Goal: Information Seeking & Learning: Learn about a topic

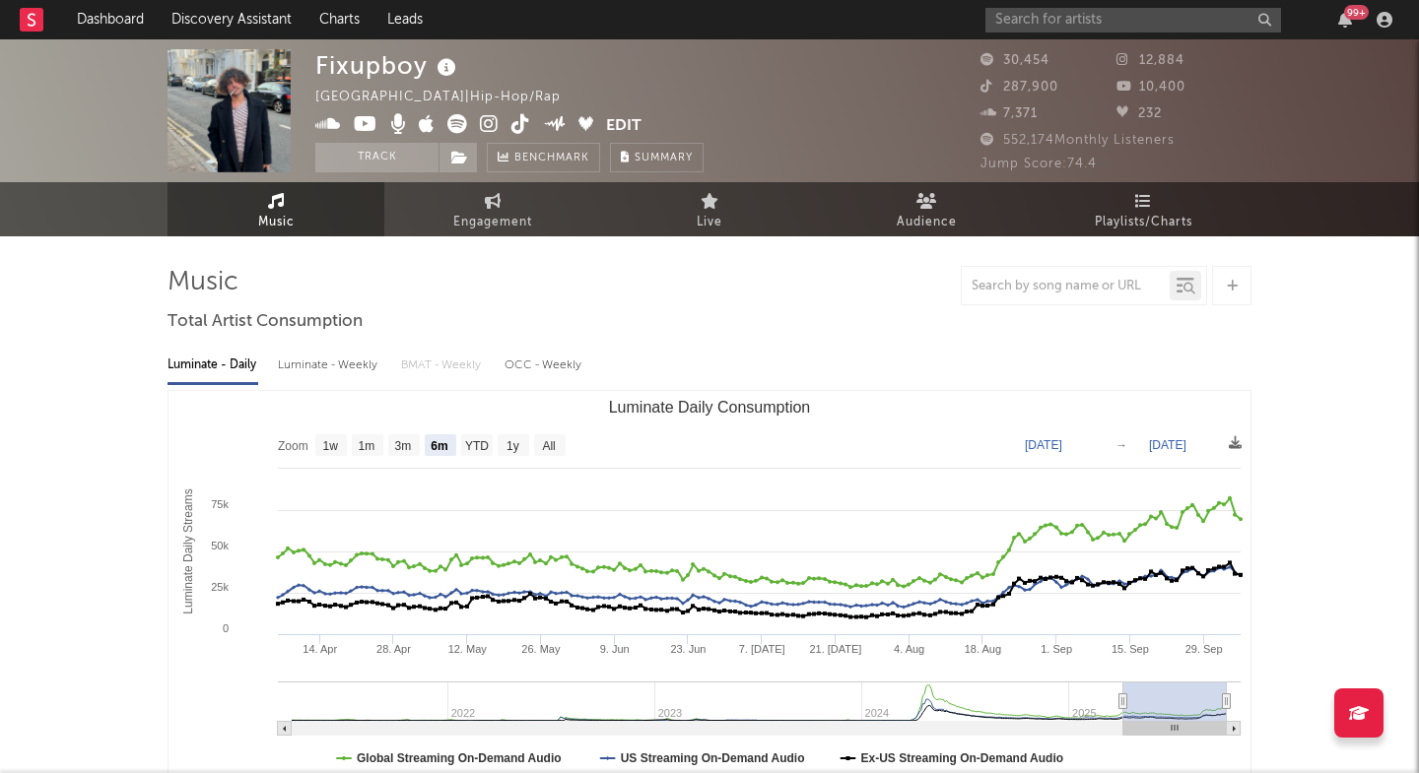
select select "6m"
click at [1045, 28] on input "text" at bounding box center [1133, 20] width 296 height 25
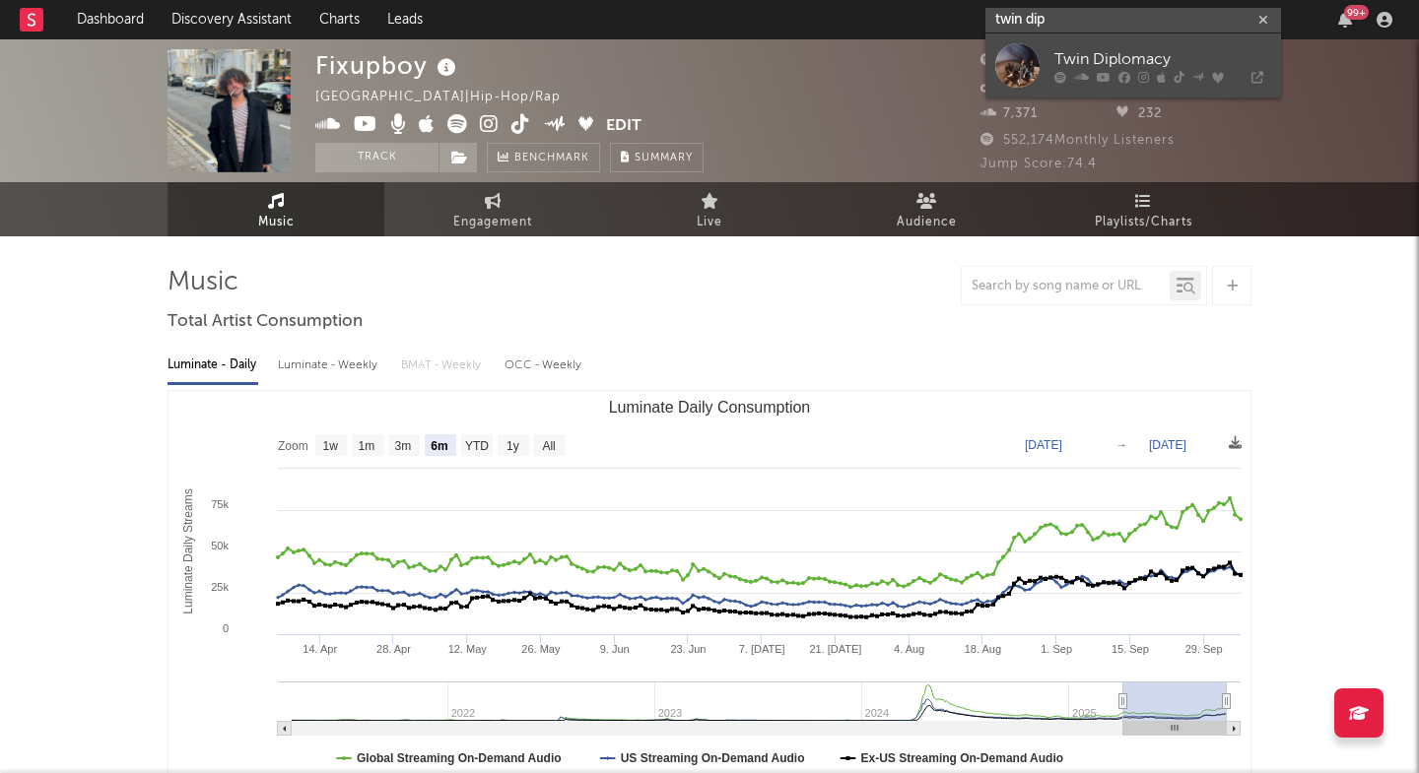
type input "twin dip"
click at [1059, 69] on div "Twin Diplomacy" at bounding box center [1162, 59] width 217 height 24
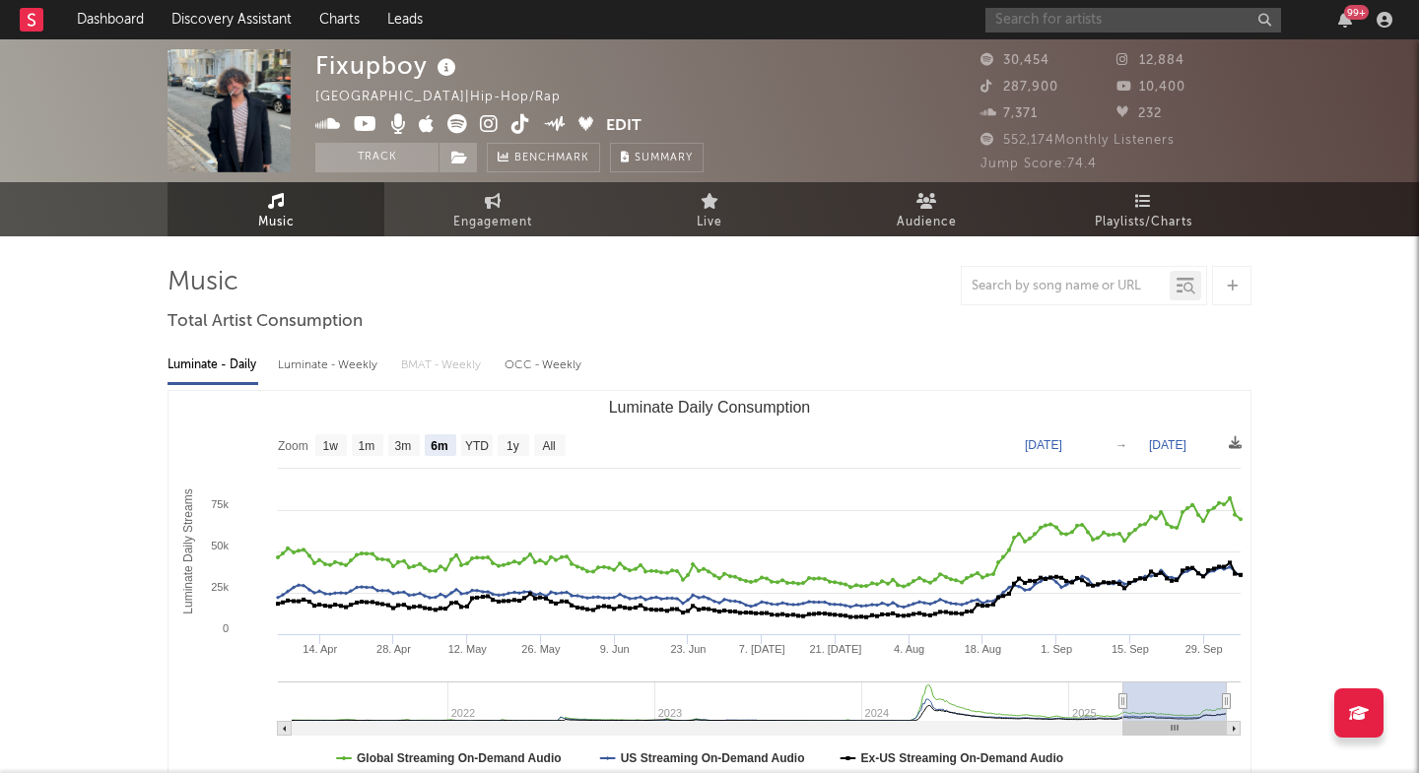
click at [1091, 20] on input "text" at bounding box center [1133, 20] width 296 height 25
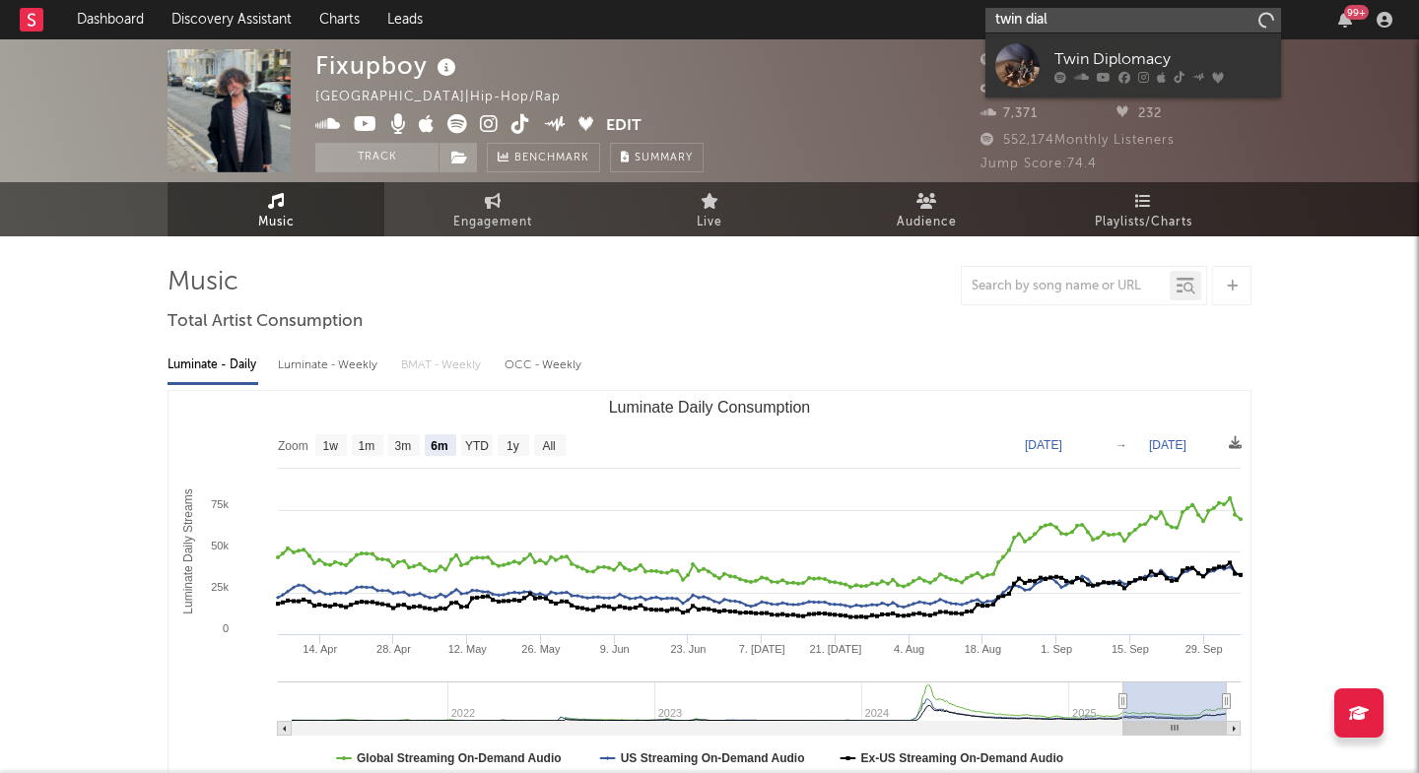
type input "twin dial"
click at [1050, 76] on link "Twin Diplomacy" at bounding box center [1133, 66] width 296 height 64
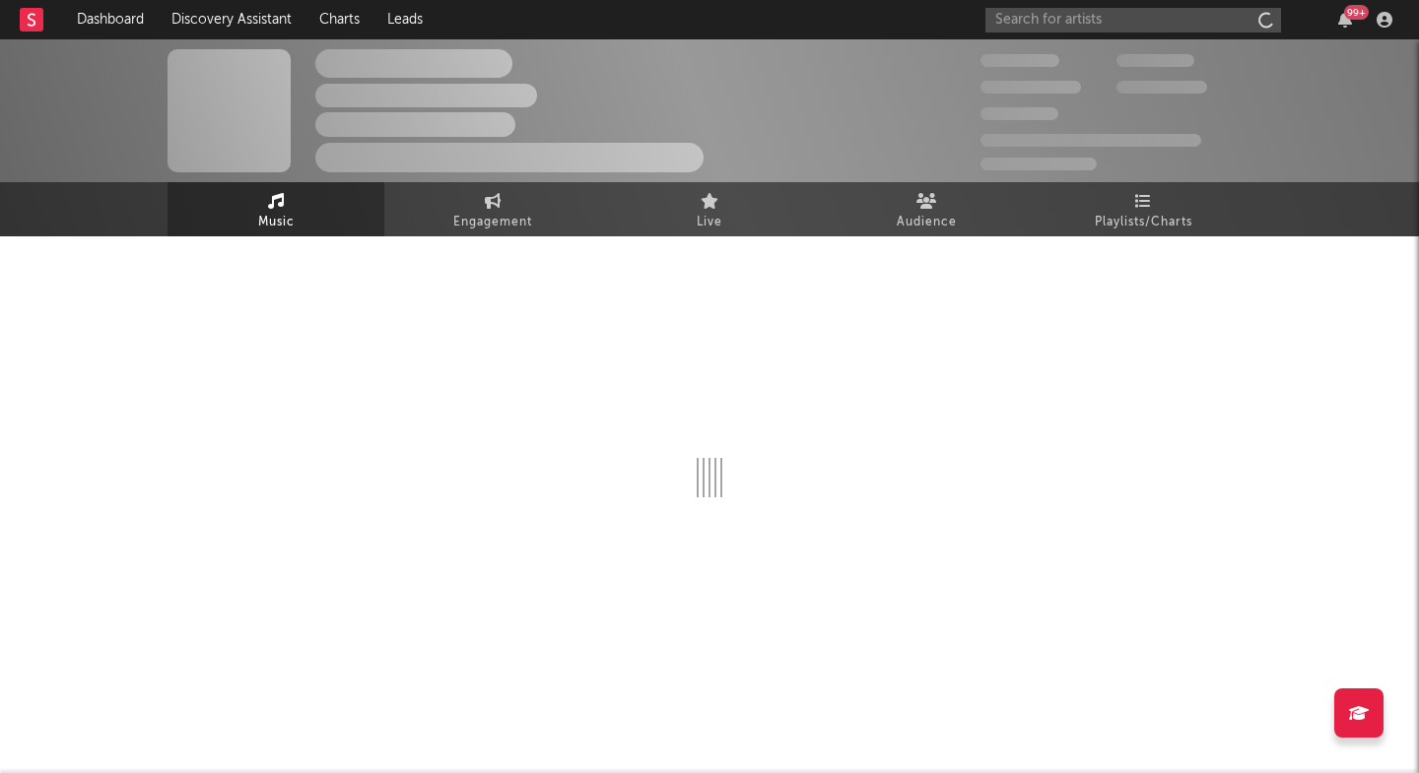
click at [1029, 70] on div "300,000" at bounding box center [1048, 61] width 136 height 24
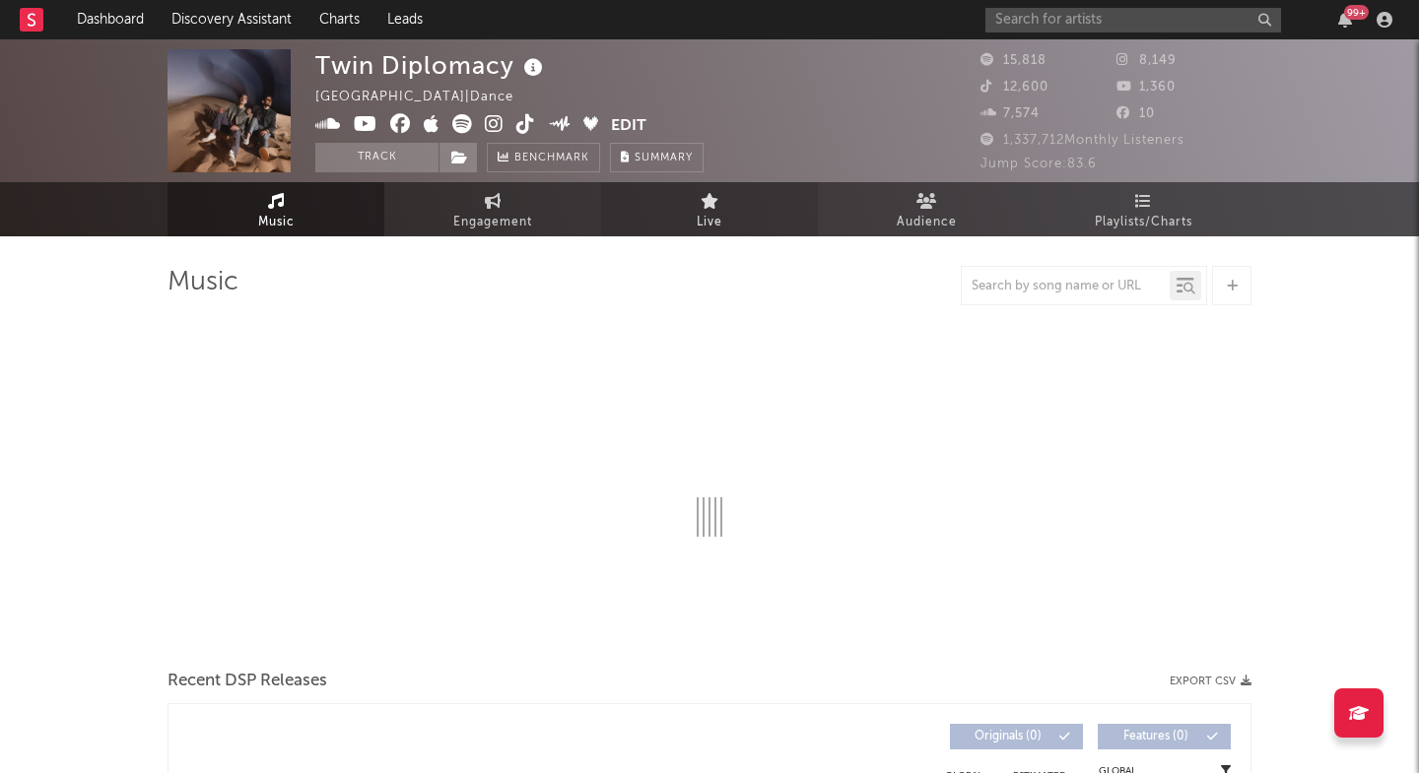
select select "6m"
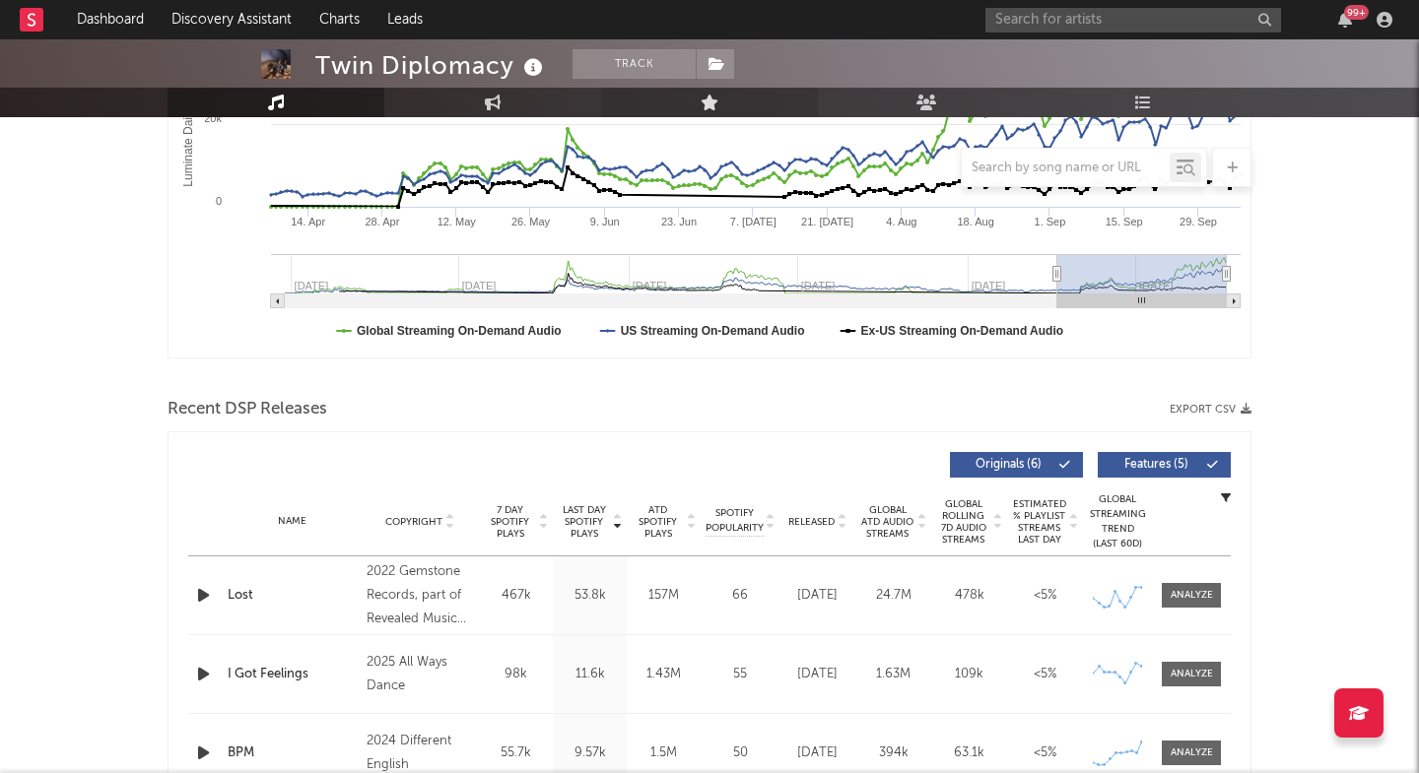
scroll to position [432, 0]
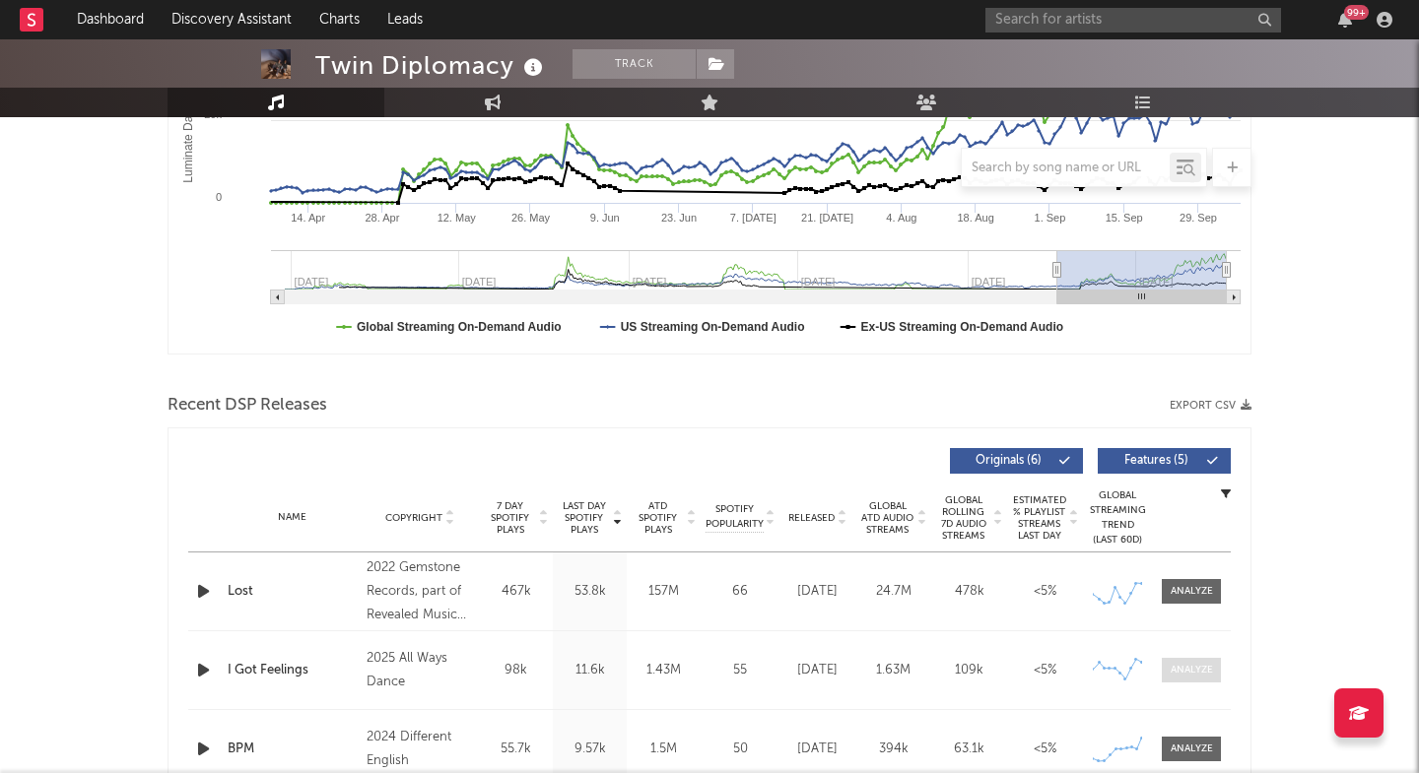
click at [1191, 672] on div at bounding box center [1192, 670] width 42 height 15
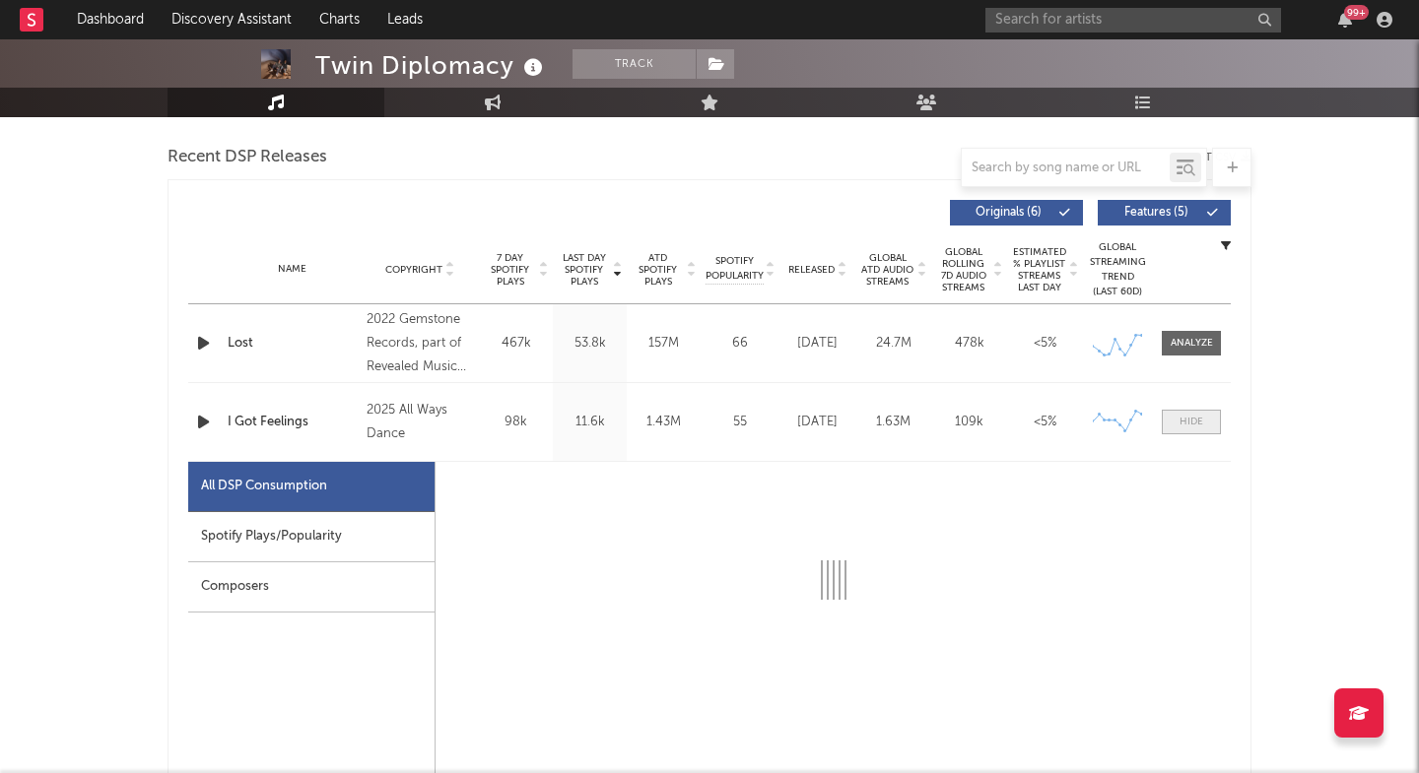
scroll to position [705, 0]
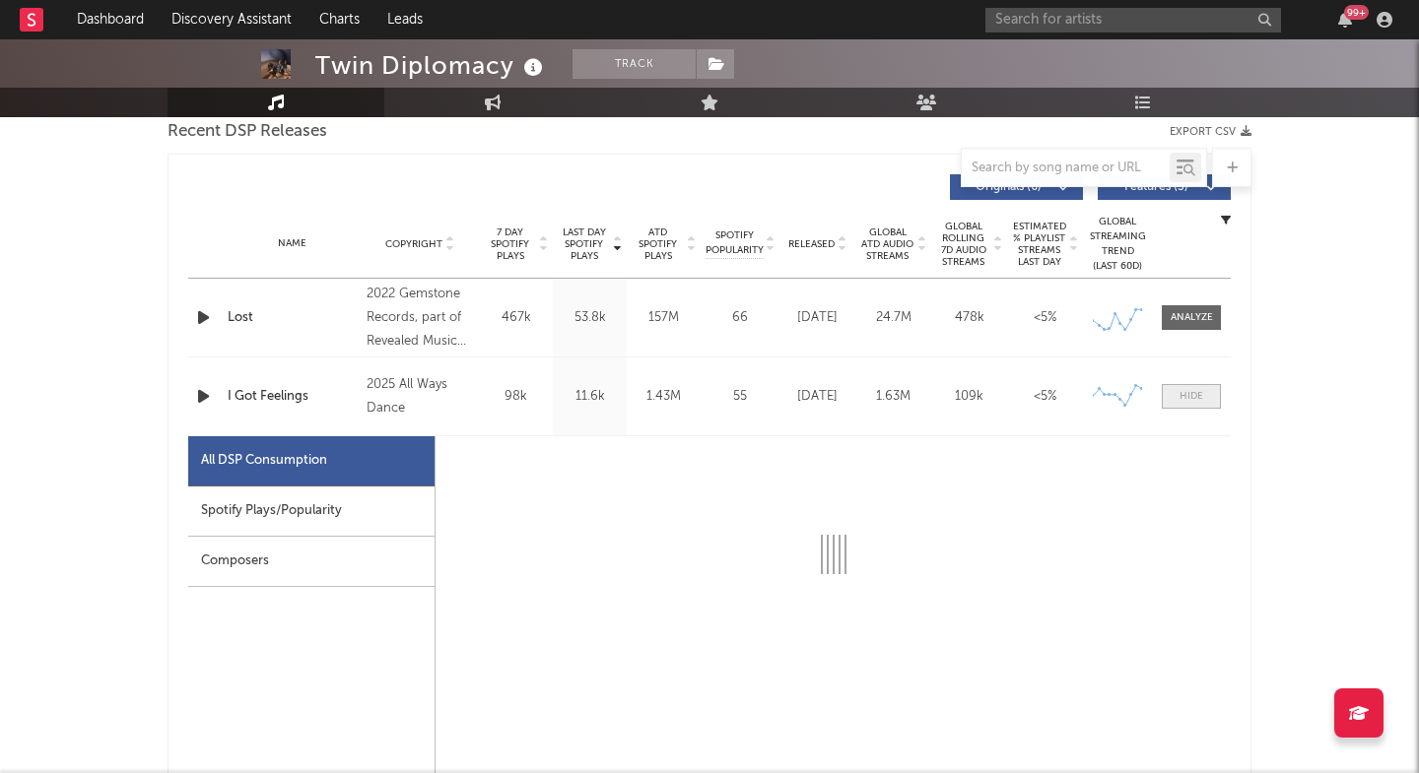
select select "1w"
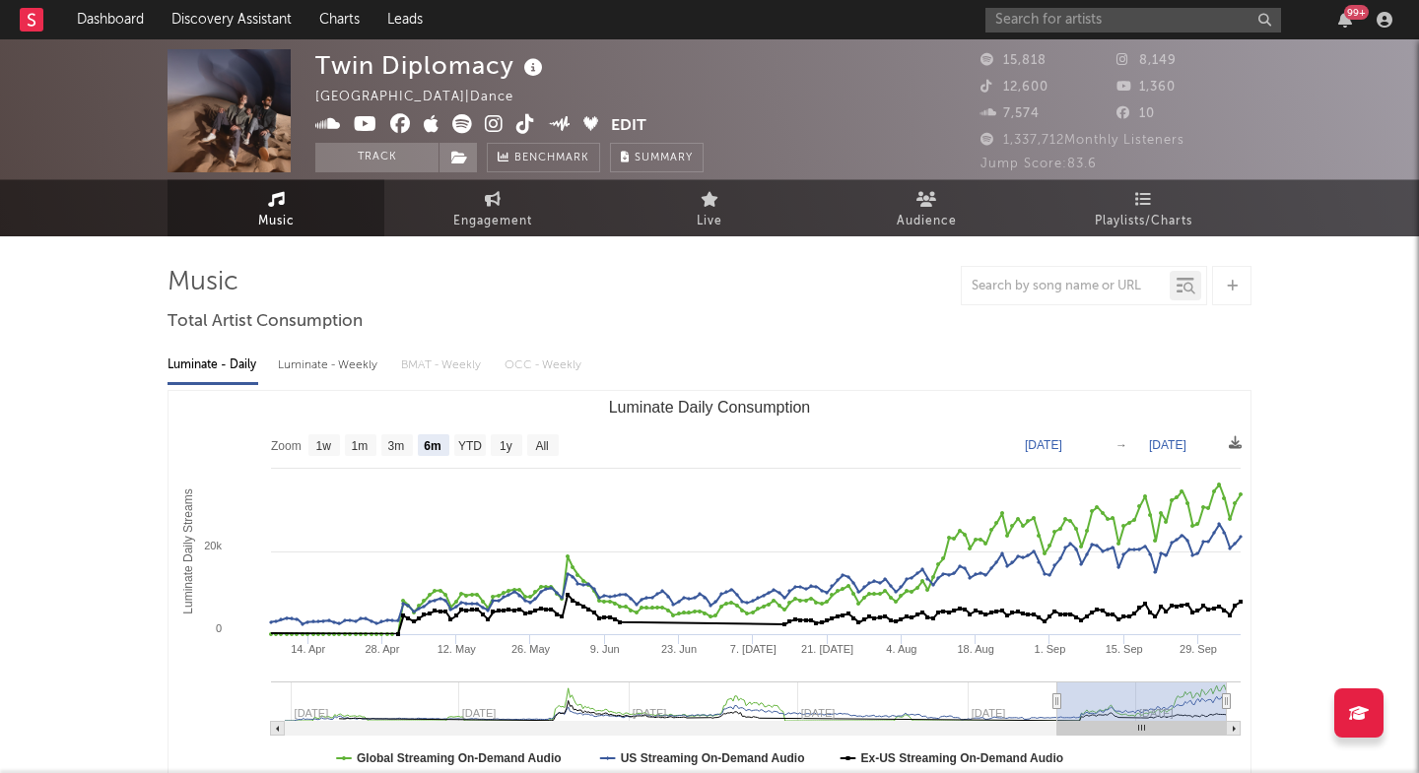
scroll to position [0, 0]
click at [1125, 208] on link "Playlists/Charts" at bounding box center [1143, 209] width 217 height 54
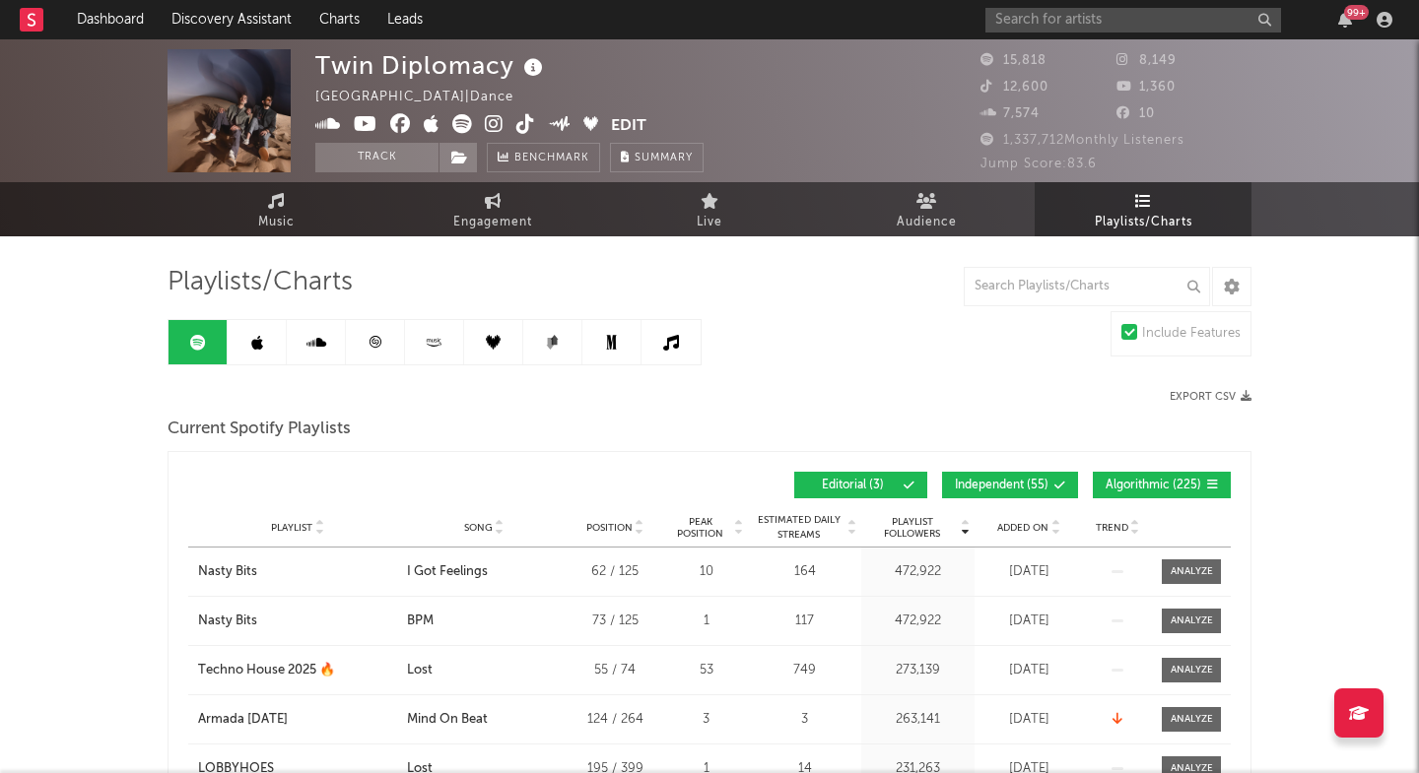
click at [519, 128] on icon at bounding box center [525, 124] width 19 height 20
